Goal: Navigation & Orientation: Find specific page/section

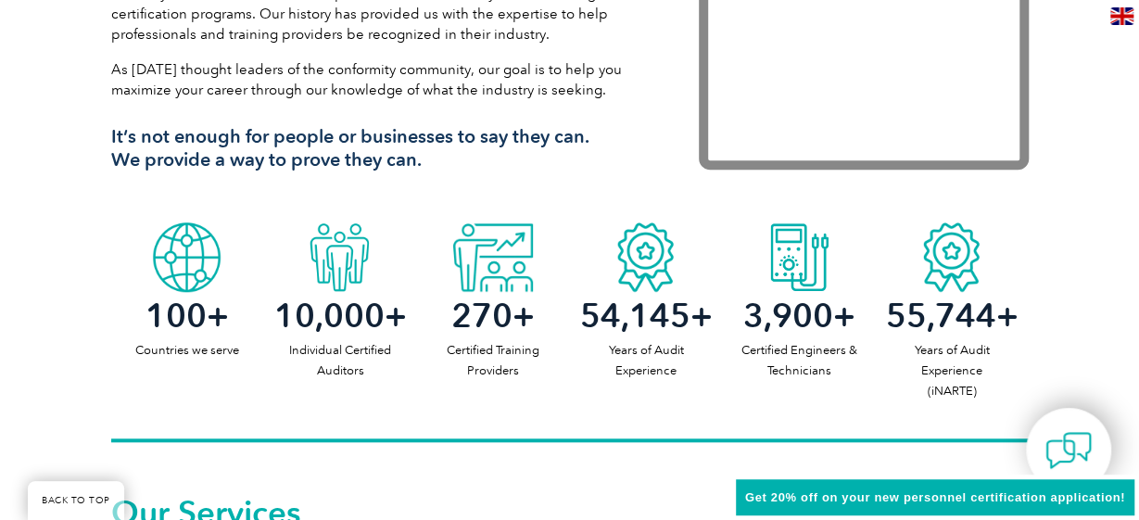
scroll to position [771, 0]
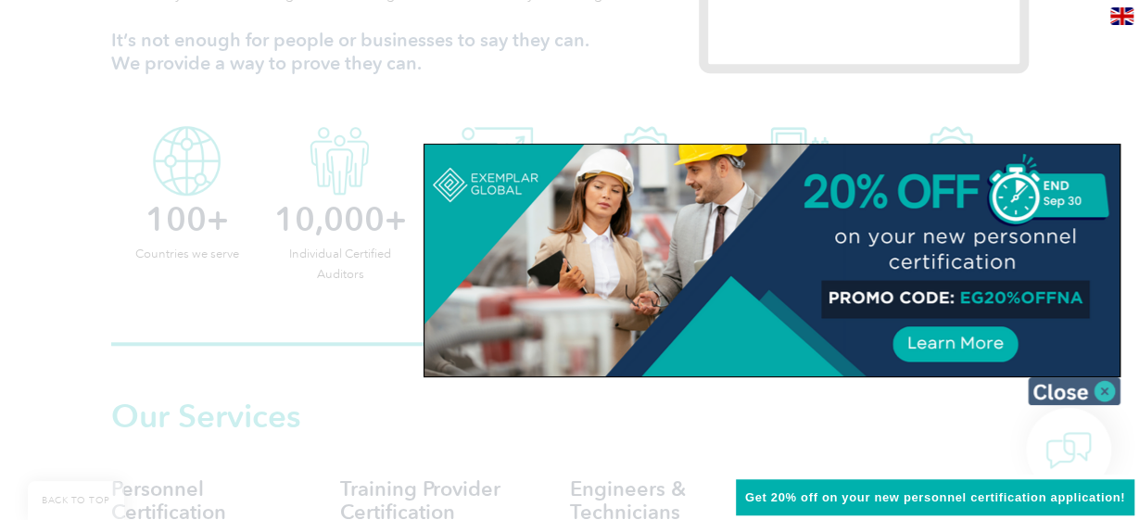
click at [1104, 393] on img at bounding box center [1074, 391] width 93 height 28
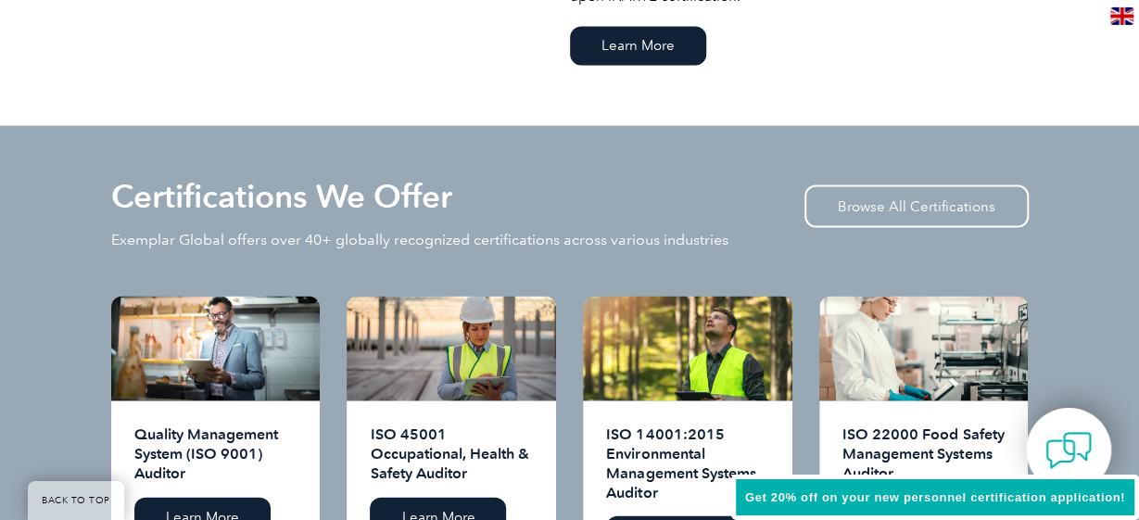
scroll to position [1542, 0]
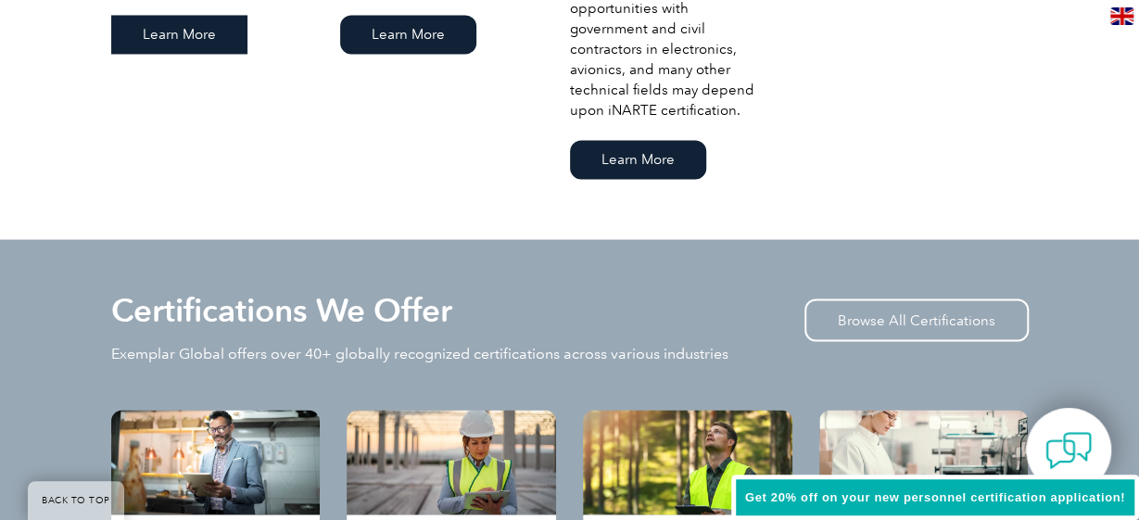
click at [175, 35] on link "Learn More" at bounding box center [179, 34] width 136 height 39
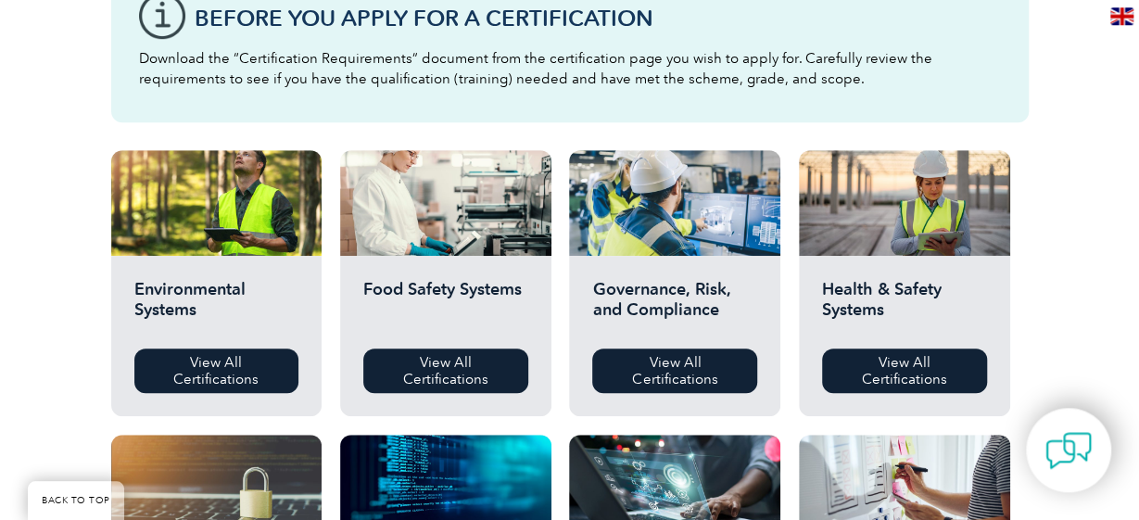
scroll to position [675, 0]
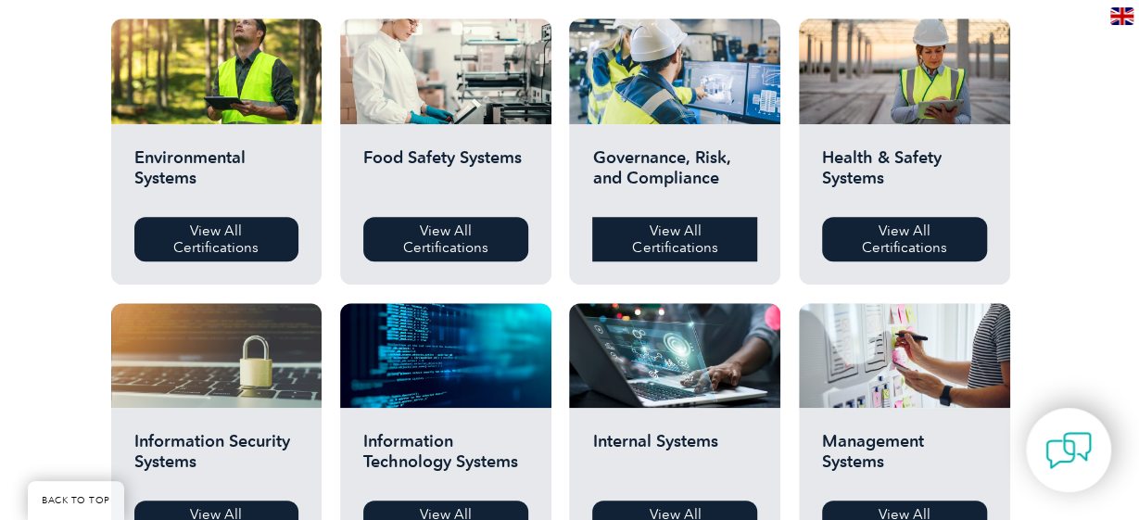
click at [645, 240] on link "View All Certifications" at bounding box center [674, 239] width 165 height 44
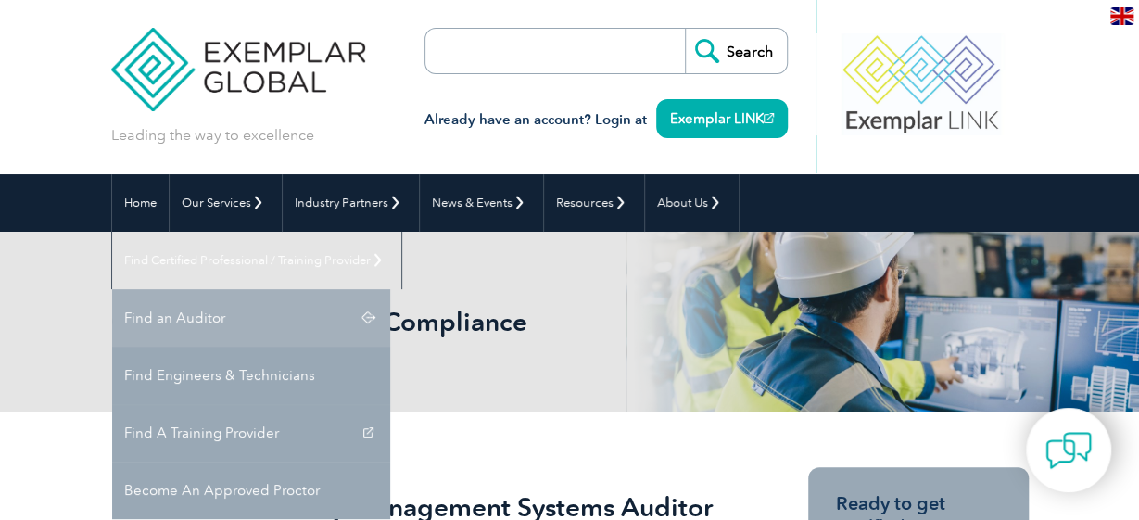
click at [390, 289] on link "Find an Auditor" at bounding box center [251, 317] width 278 height 57
